Goal: Task Accomplishment & Management: Use online tool/utility

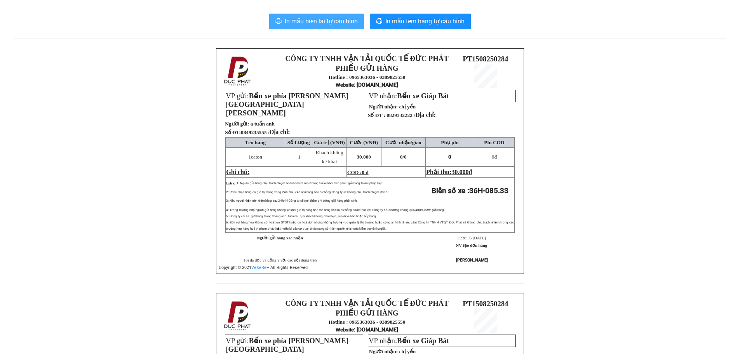
click at [316, 17] on span "In mẫu biên lai tự cấu hình" at bounding box center [321, 21] width 73 height 10
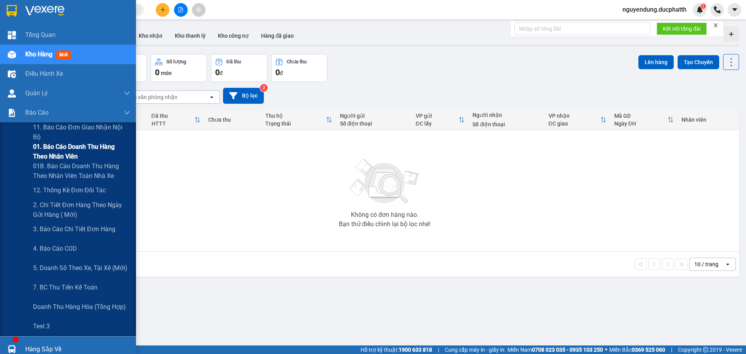
click at [43, 150] on span "01. Báo cáo doanh thu hàng theo nhân viên" at bounding box center [81, 151] width 97 height 19
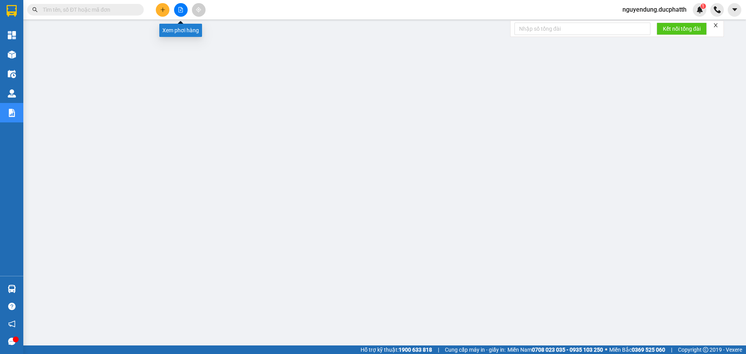
click at [178, 10] on button at bounding box center [181, 10] width 14 height 14
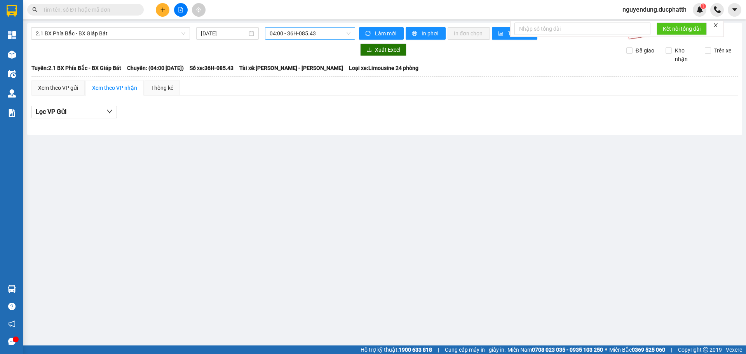
click at [338, 30] on span "04:00 - 36H-085.43" at bounding box center [310, 34] width 81 height 12
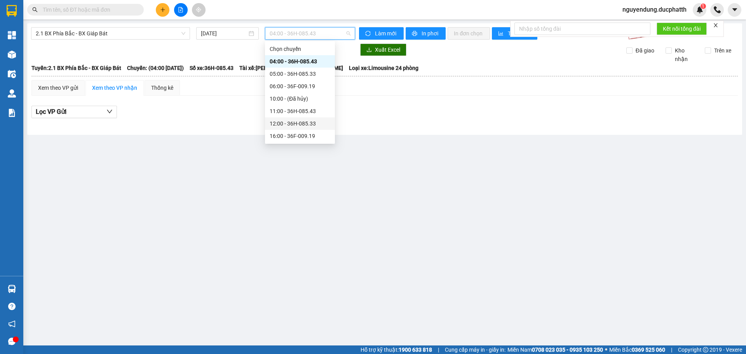
click at [292, 123] on div "12:00 - 36H-085.33" at bounding box center [300, 123] width 61 height 9
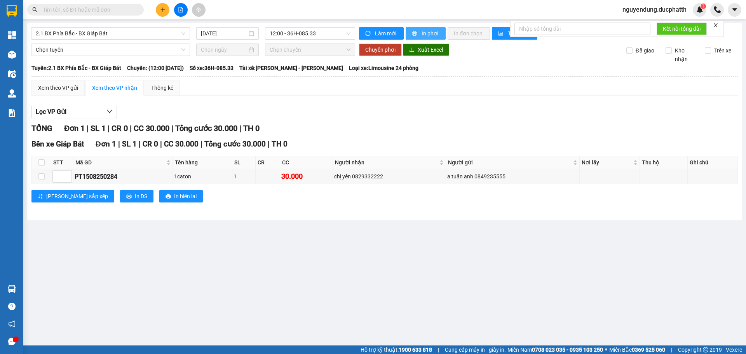
click at [420, 34] on button "In phơi" at bounding box center [426, 33] width 40 height 12
